Goal: Task Accomplishment & Management: Use online tool/utility

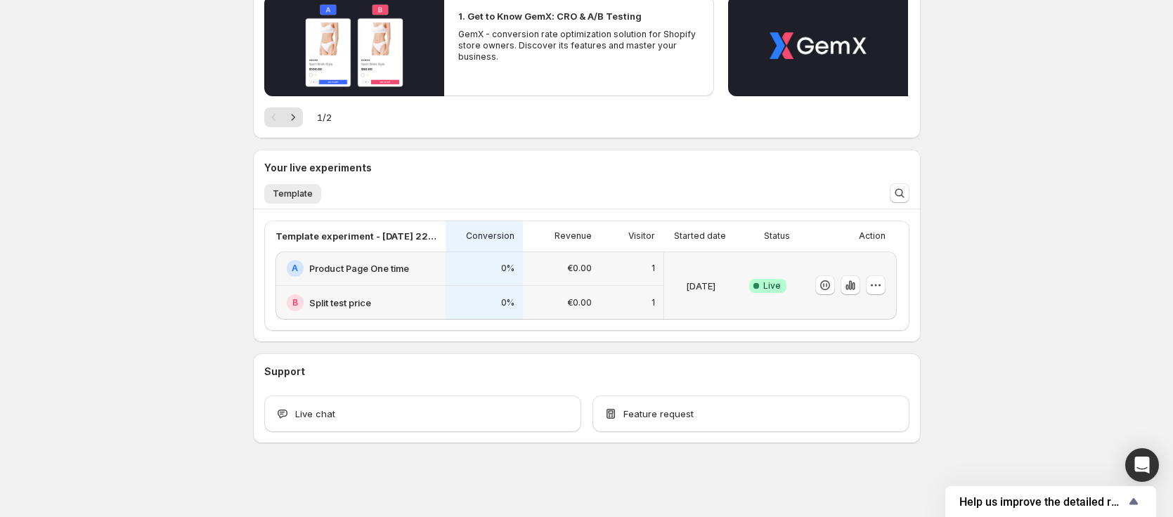
scroll to position [263, 0]
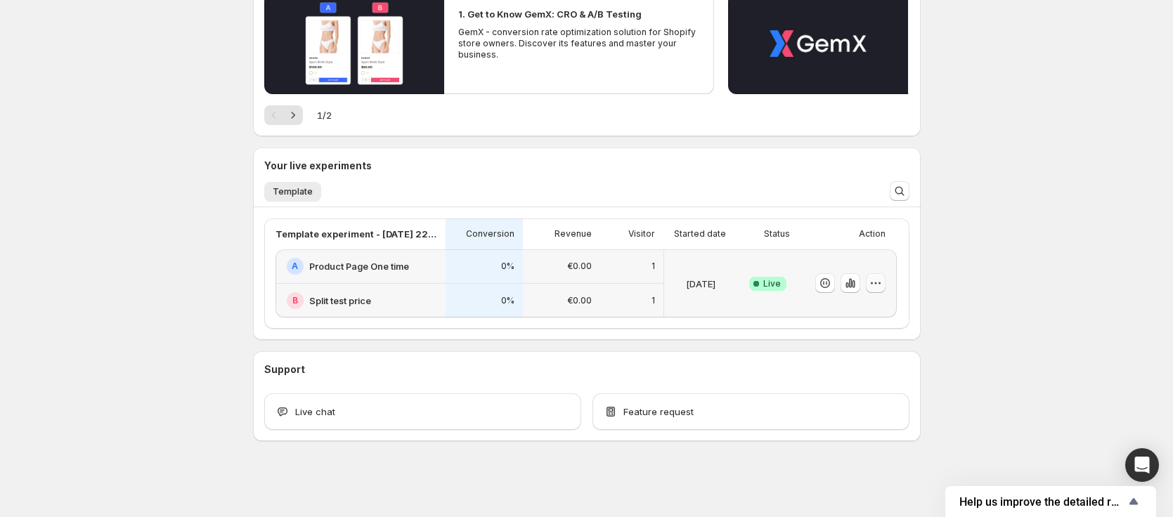
click at [881, 282] on icon "button" at bounding box center [875, 283] width 14 height 14
click at [925, 233] on div "[DATE] Holidays Due to [DATE] Holidays , our support will have limited availabi…" at bounding box center [586, 127] width 701 height 780
click at [882, 289] on icon "button" at bounding box center [875, 283] width 14 height 14
click at [553, 266] on div "€0.00" at bounding box center [561, 266] width 60 height 17
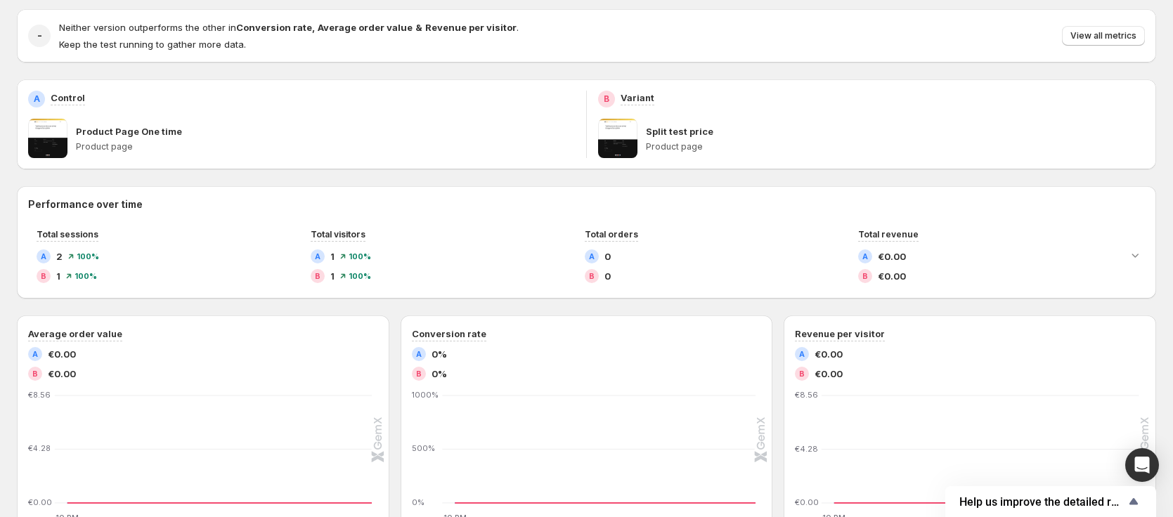
scroll to position [120, 0]
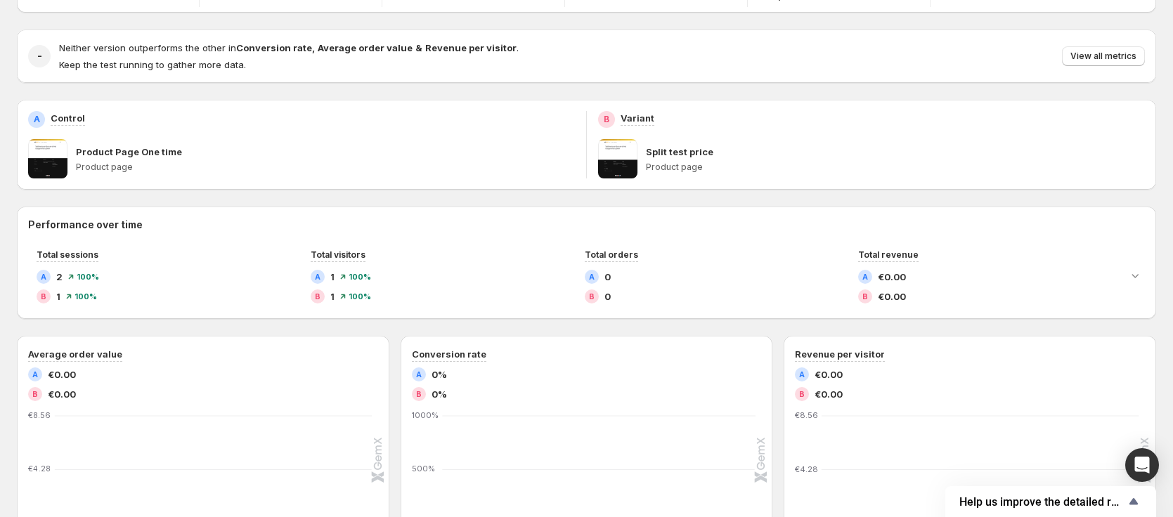
click at [688, 157] on p "Split test price" at bounding box center [679, 152] width 67 height 14
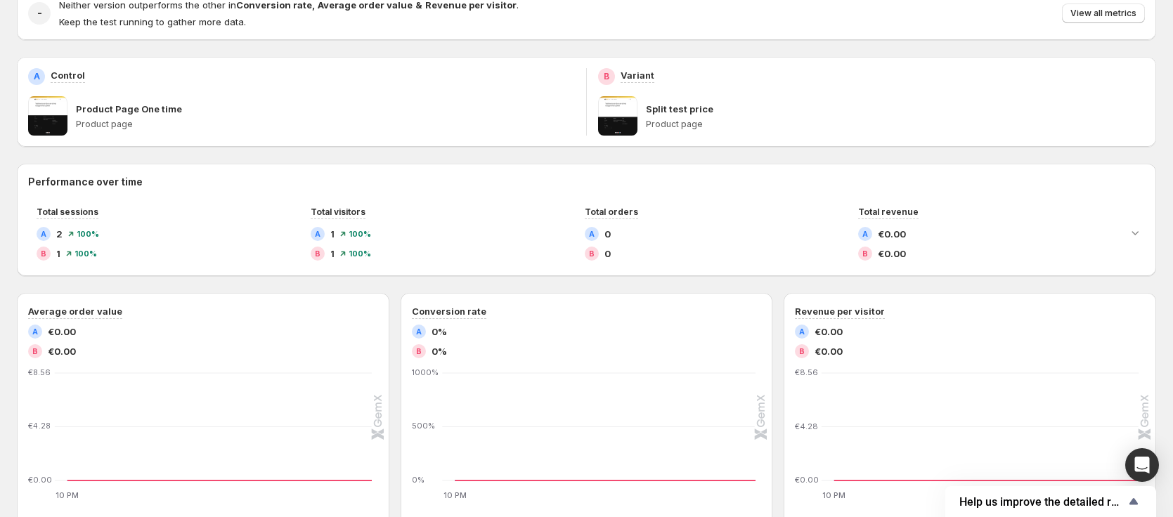
scroll to position [0, 0]
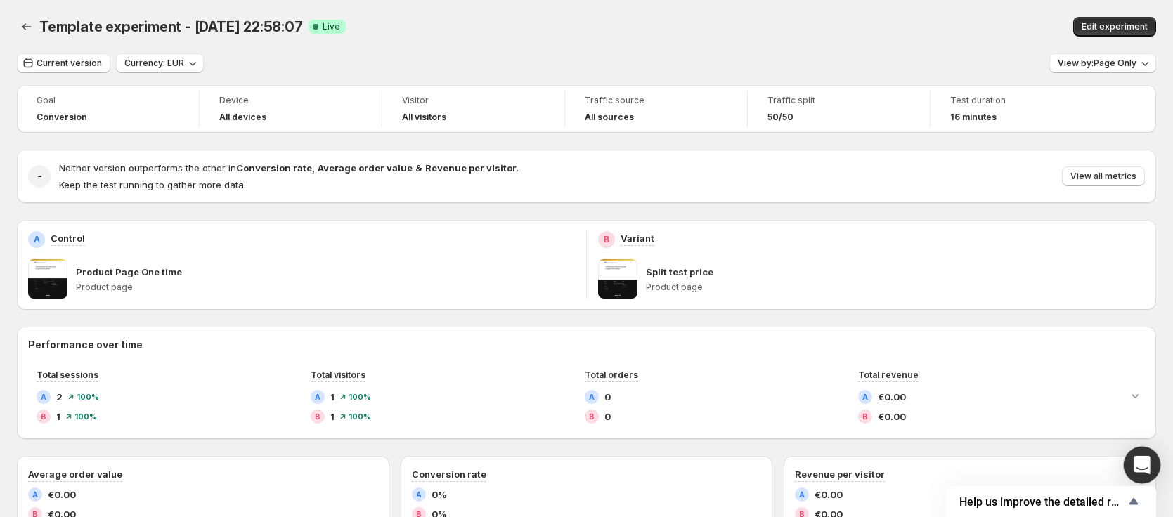
click at [1149, 468] on icon "Open Intercom Messenger" at bounding box center [1142, 465] width 18 height 18
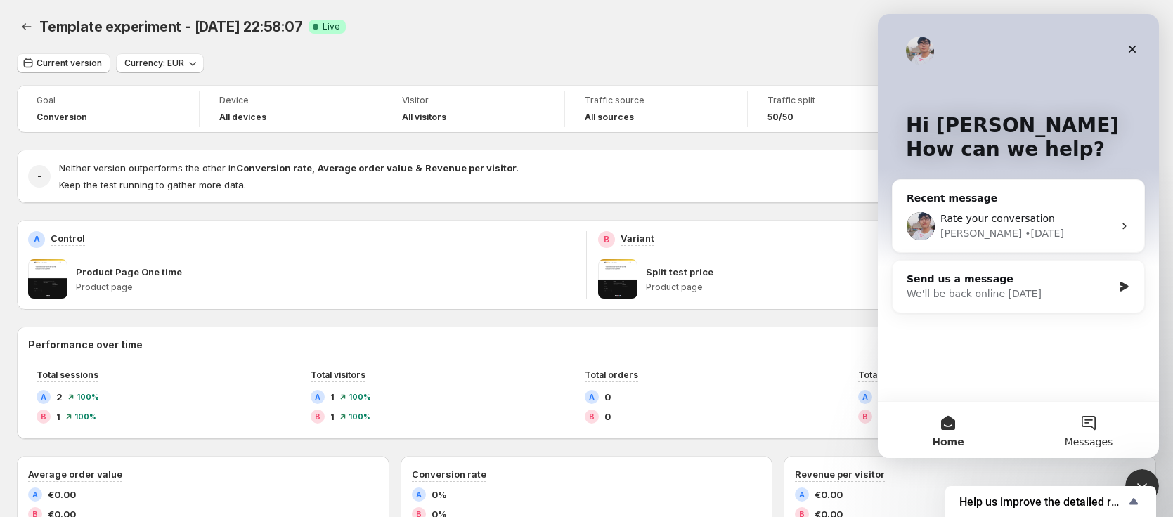
click at [1067, 420] on button "Messages" at bounding box center [1088, 430] width 141 height 56
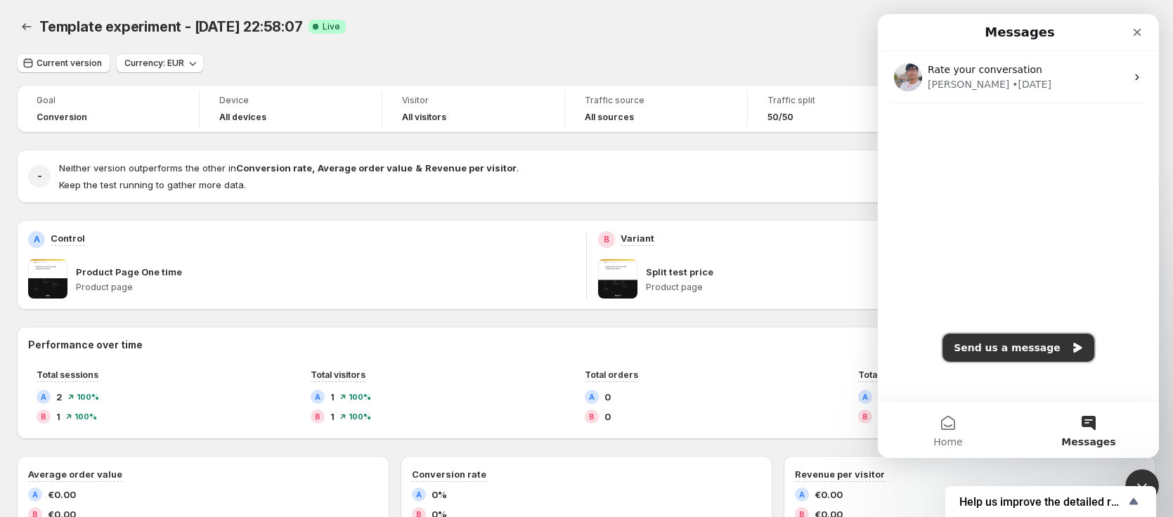
click at [1033, 349] on button "Send us a message" at bounding box center [1018, 348] width 152 height 28
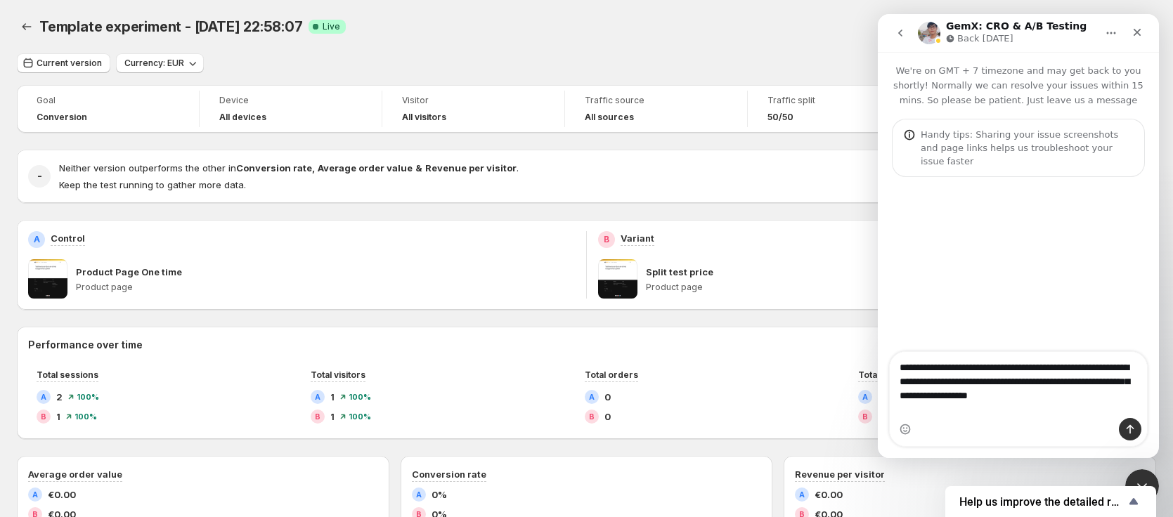
click at [1029, 390] on textarea "**********" at bounding box center [1017, 385] width 257 height 66
click at [969, 407] on textarea "**********" at bounding box center [1017, 385] width 257 height 66
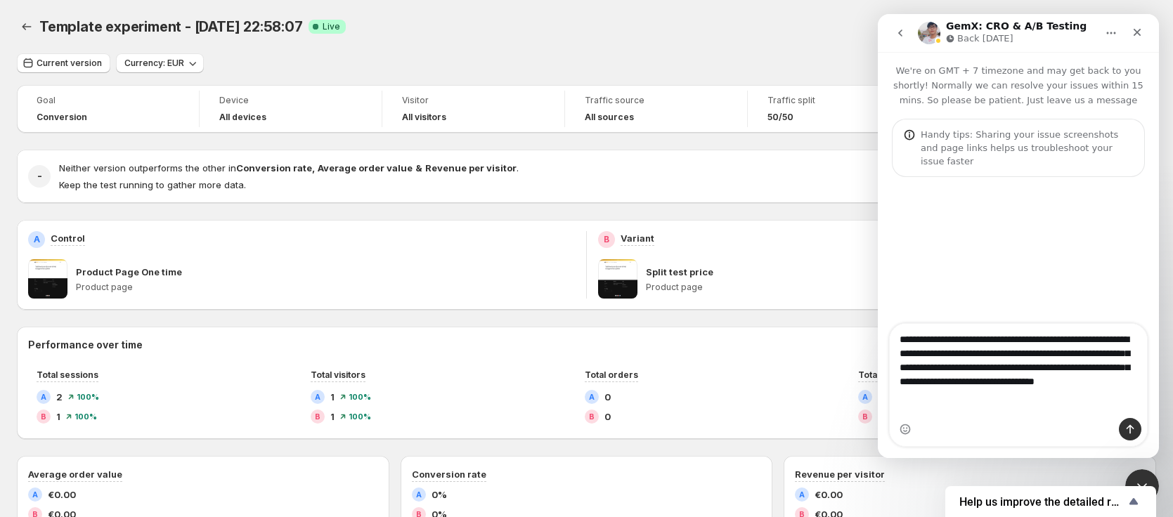
type textarea "**********"
click at [360, 59] on div "Current version Currency: EUR View by: Page Only" at bounding box center [586, 63] width 1139 height 20
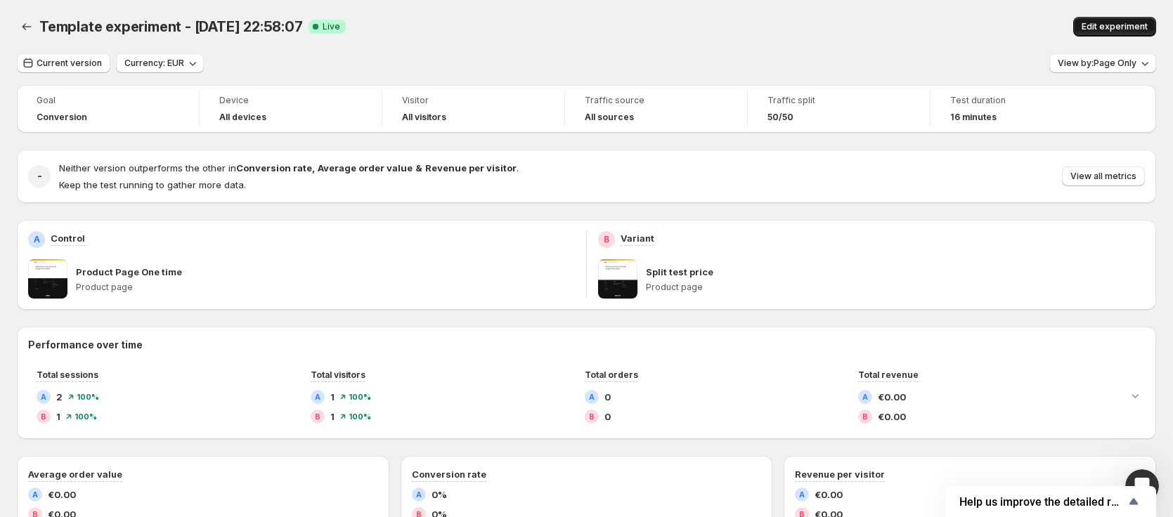
click at [1114, 32] on button "Edit experiment" at bounding box center [1114, 27] width 83 height 20
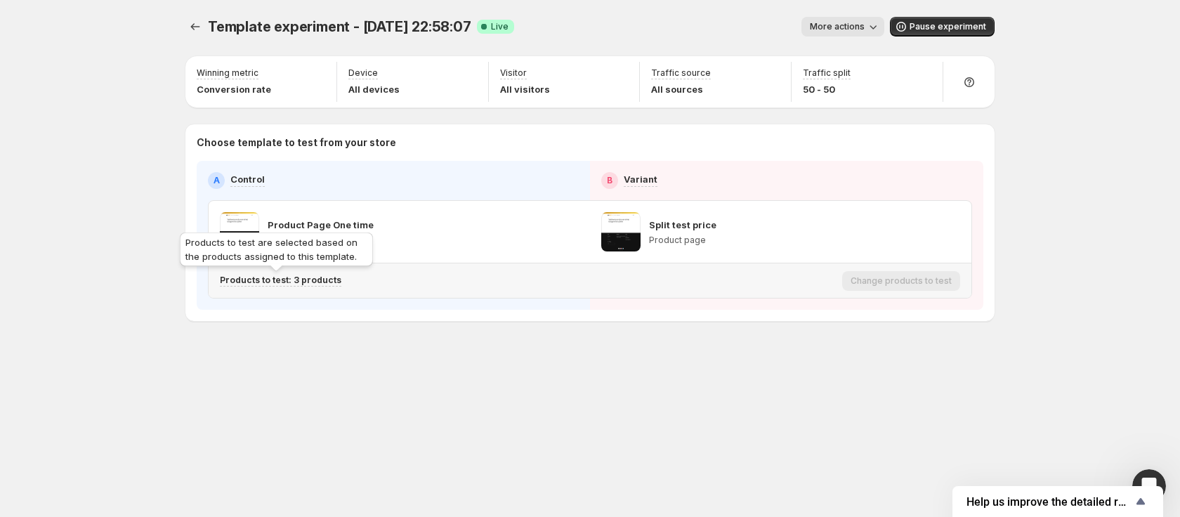
click at [300, 280] on p "Products to test: 3 products" at bounding box center [281, 280] width 122 height 11
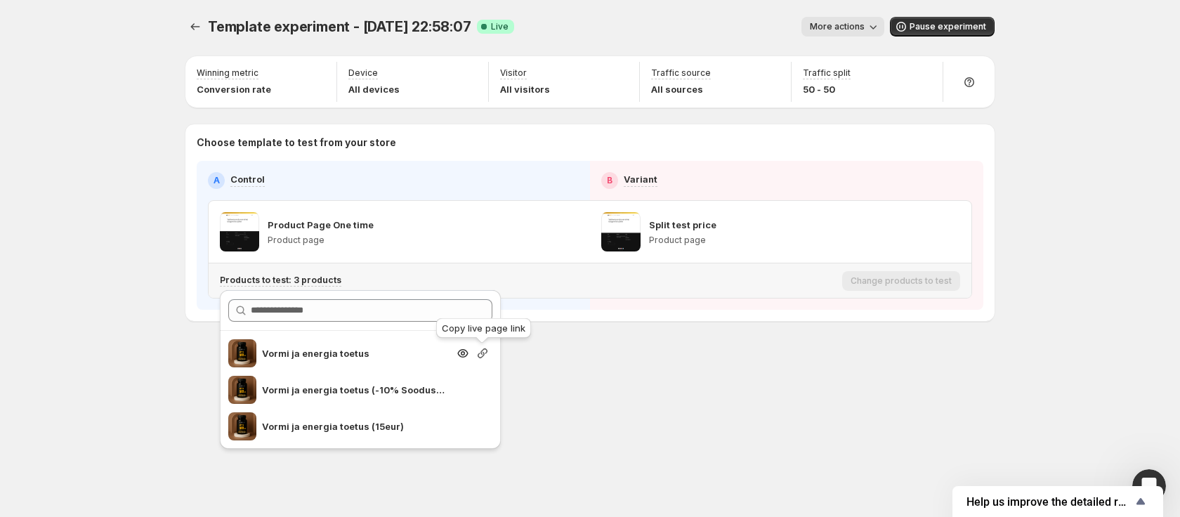
click at [481, 351] on icon "Search for and select a customer segment" at bounding box center [483, 353] width 10 height 10
click at [952, 237] on icon "button" at bounding box center [951, 232] width 14 height 14
click at [749, 386] on div "Template experiment - [DATE] 22:58:07. This page is ready Template experiment -…" at bounding box center [590, 198] width 843 height 397
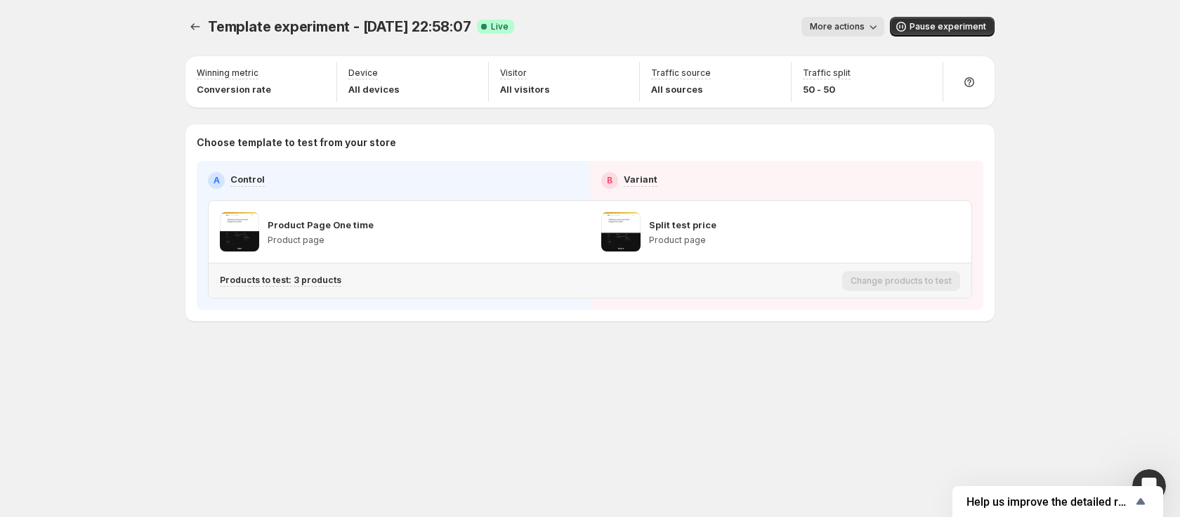
click at [656, 285] on div "Products to test: 3 products" at bounding box center [528, 281] width 617 height 12
click at [698, 243] on p "Product page" at bounding box center [682, 240] width 67 height 11
click at [926, 232] on icon "button" at bounding box center [925, 232] width 14 height 14
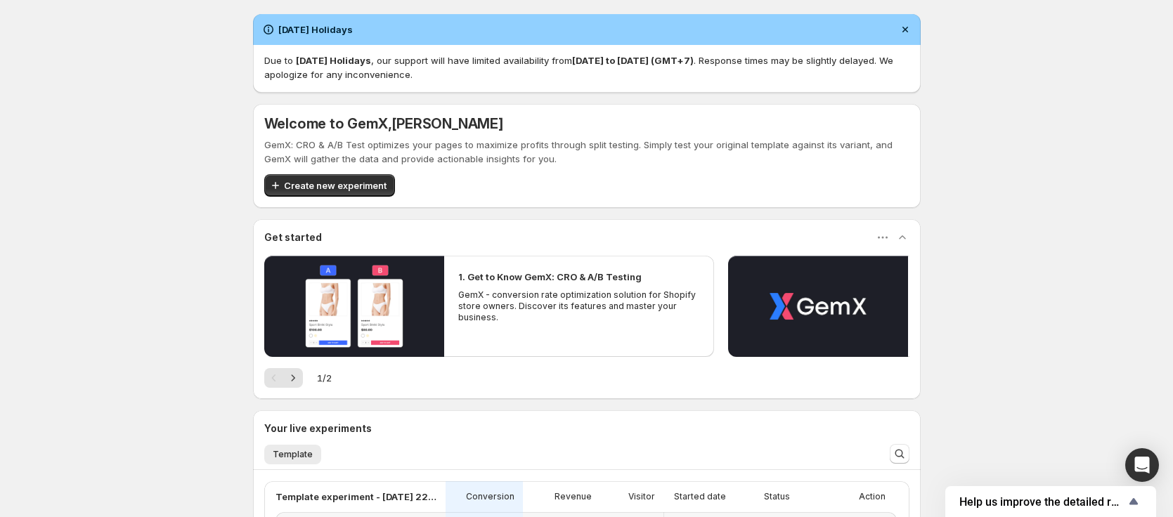
scroll to position [263, 0]
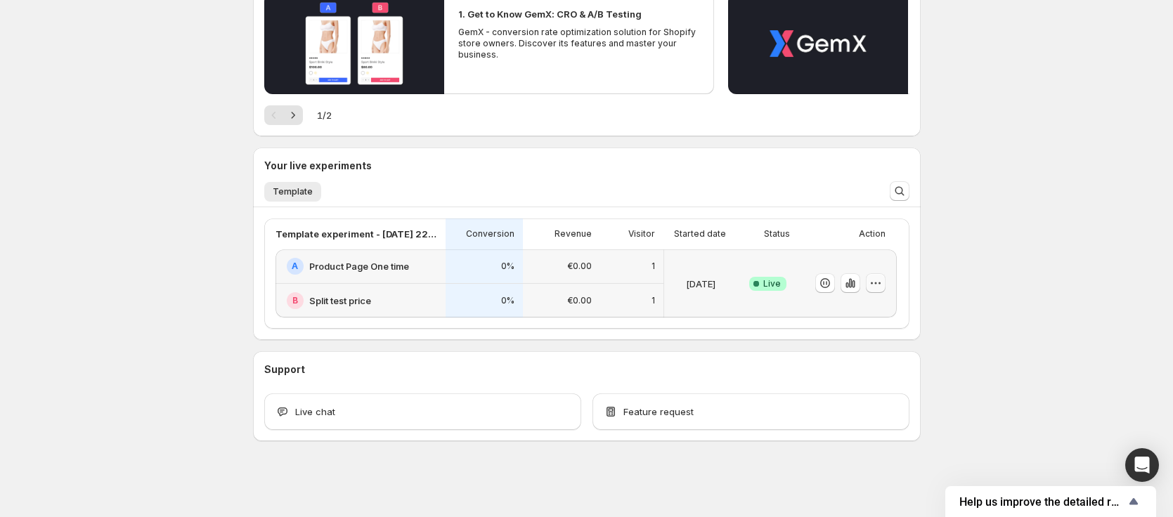
click at [882, 285] on icon "button" at bounding box center [875, 283] width 14 height 14
click at [849, 358] on span "End experiment" at bounding box center [852, 360] width 68 height 11
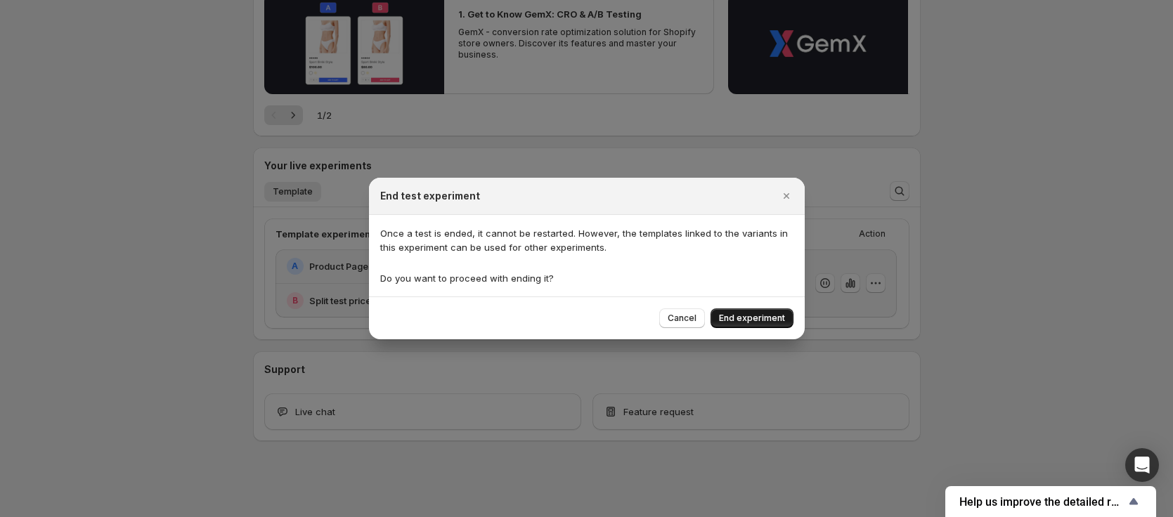
click at [771, 320] on span "End experiment" at bounding box center [752, 318] width 66 height 11
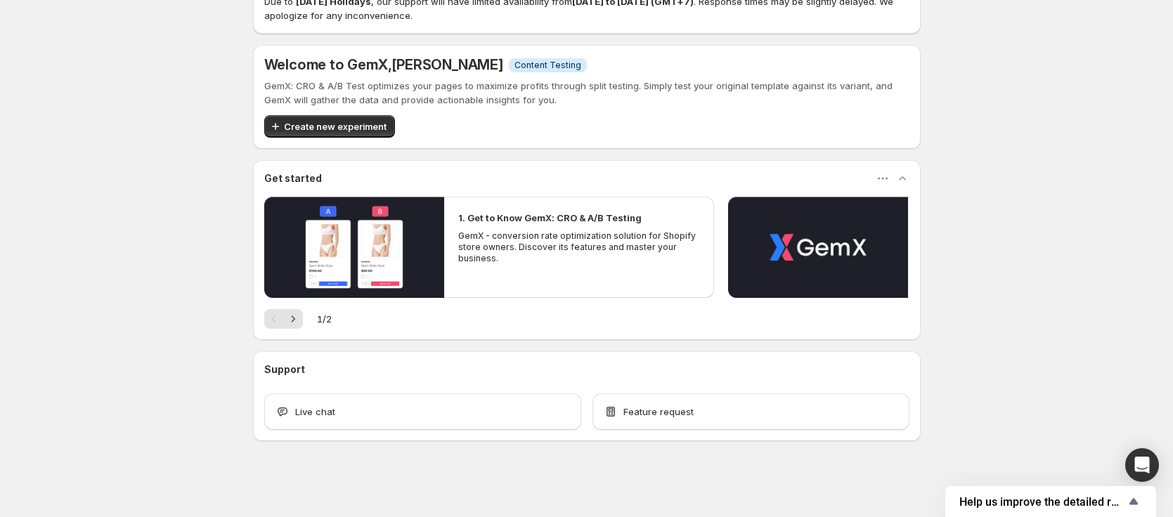
scroll to position [59, 0]
